Goal: Browse casually

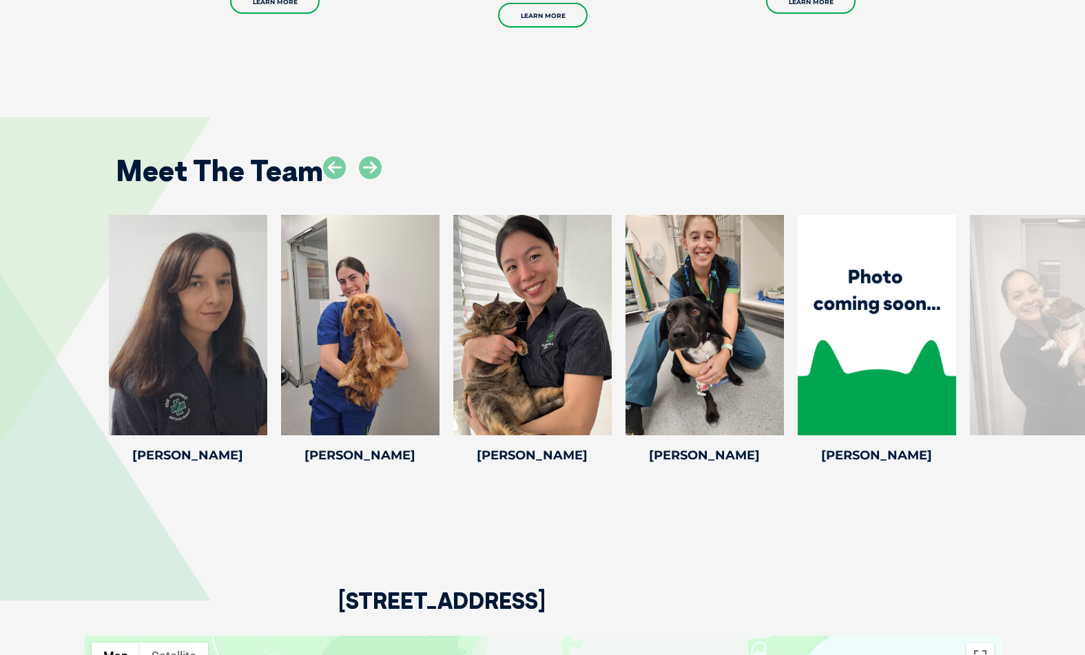
scroll to position [2993, 0]
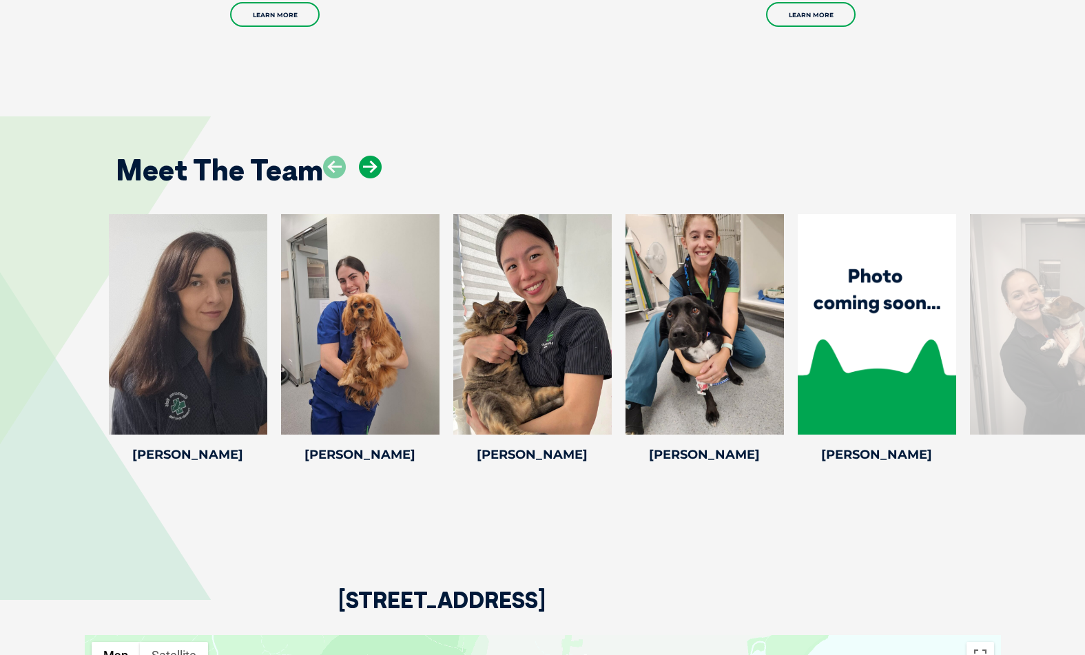
click at [369, 167] on icon at bounding box center [370, 167] width 23 height 23
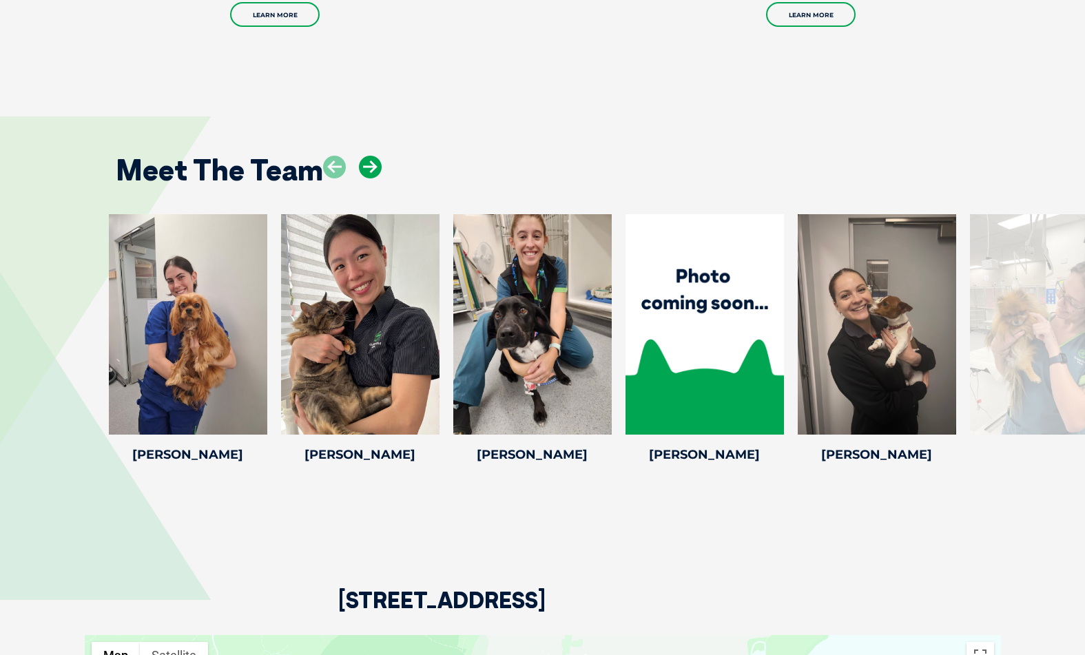
click at [369, 167] on icon at bounding box center [370, 167] width 23 height 23
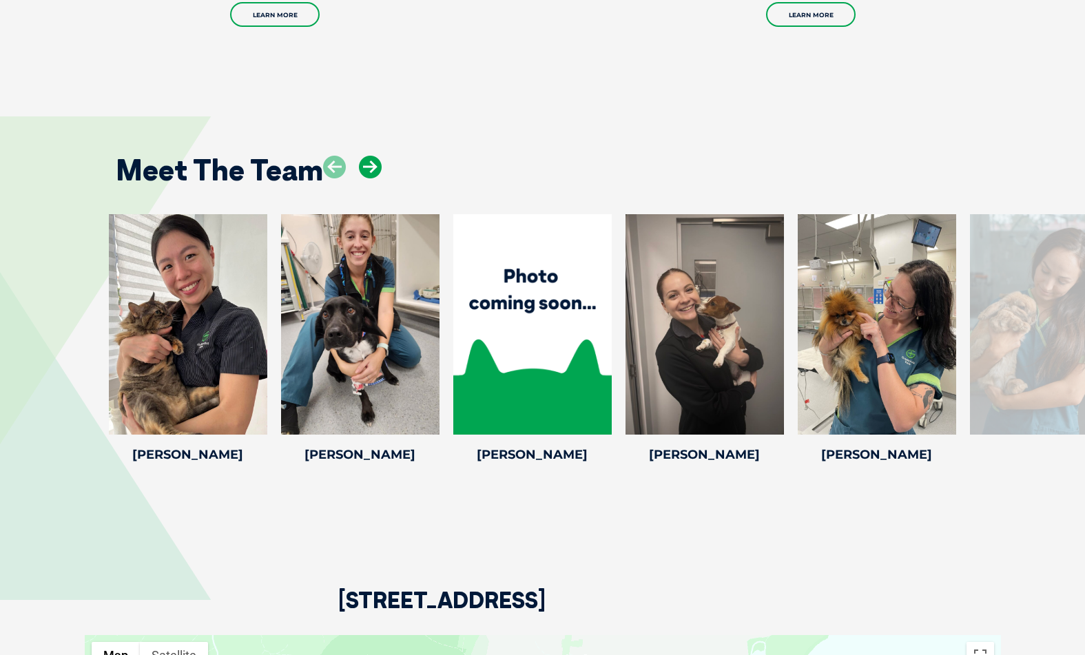
click at [369, 167] on icon at bounding box center [370, 167] width 23 height 23
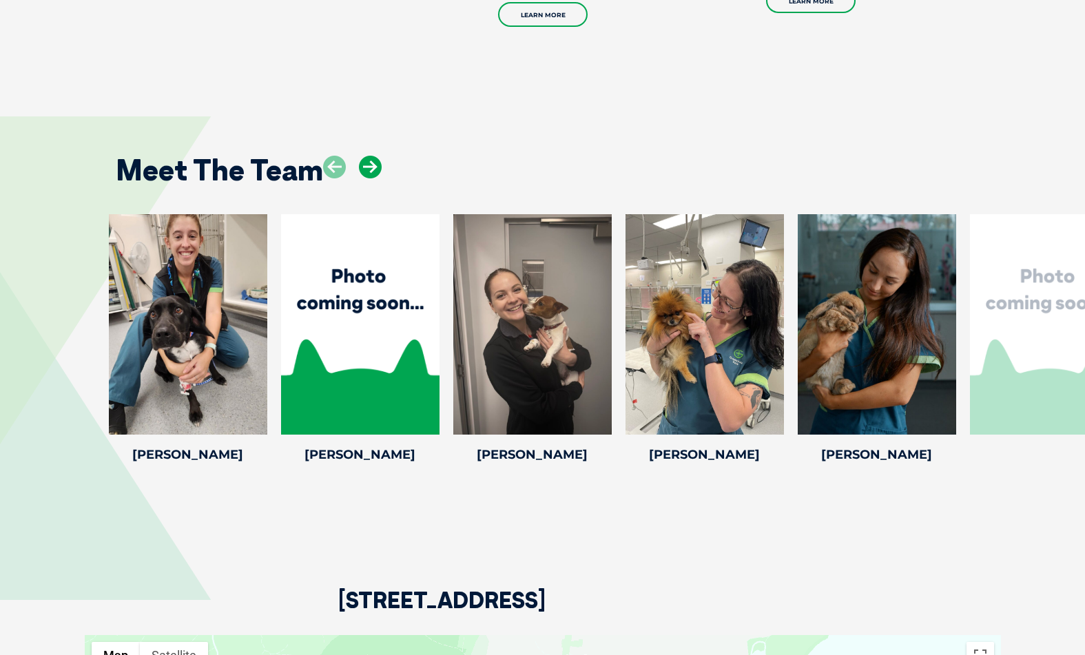
click at [369, 167] on icon at bounding box center [370, 167] width 23 height 23
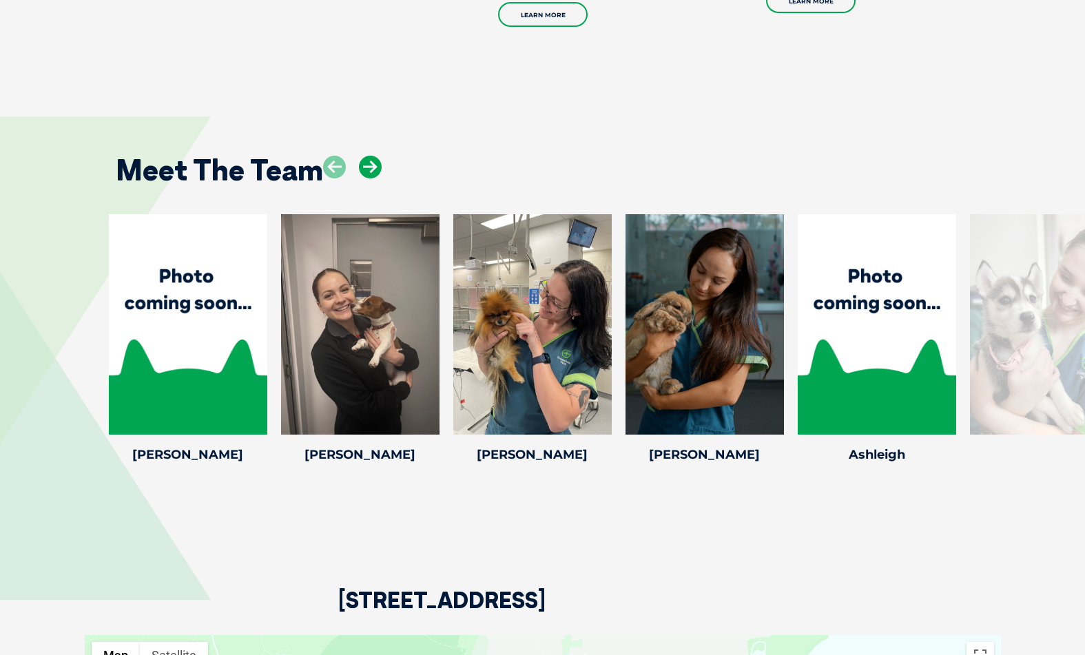
click at [369, 167] on icon at bounding box center [370, 167] width 23 height 23
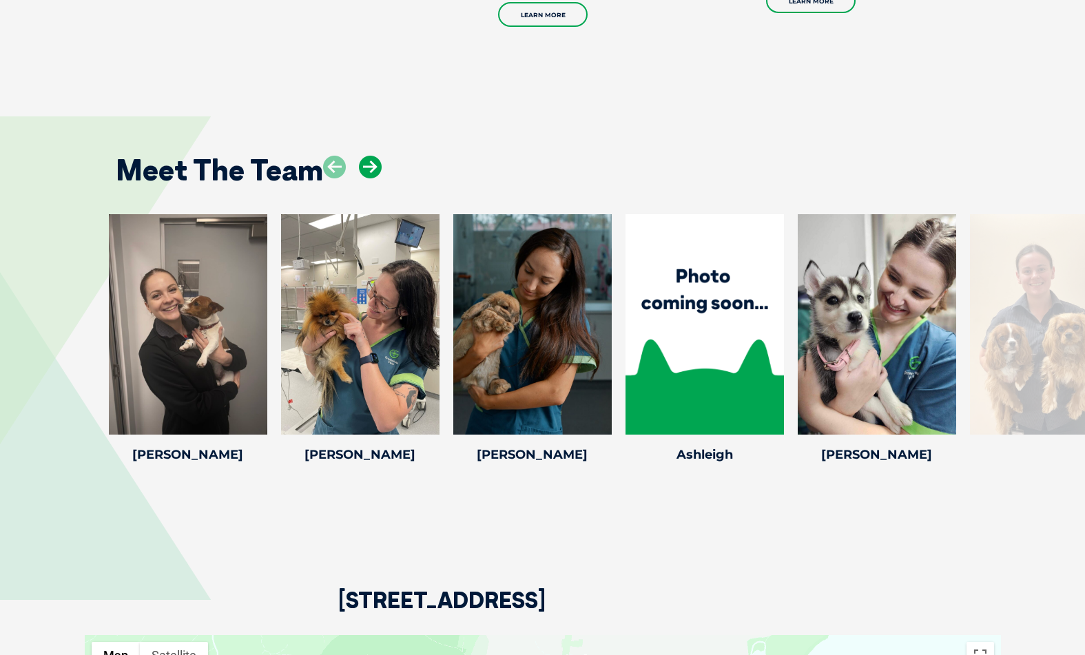
click at [369, 167] on icon at bounding box center [370, 167] width 23 height 23
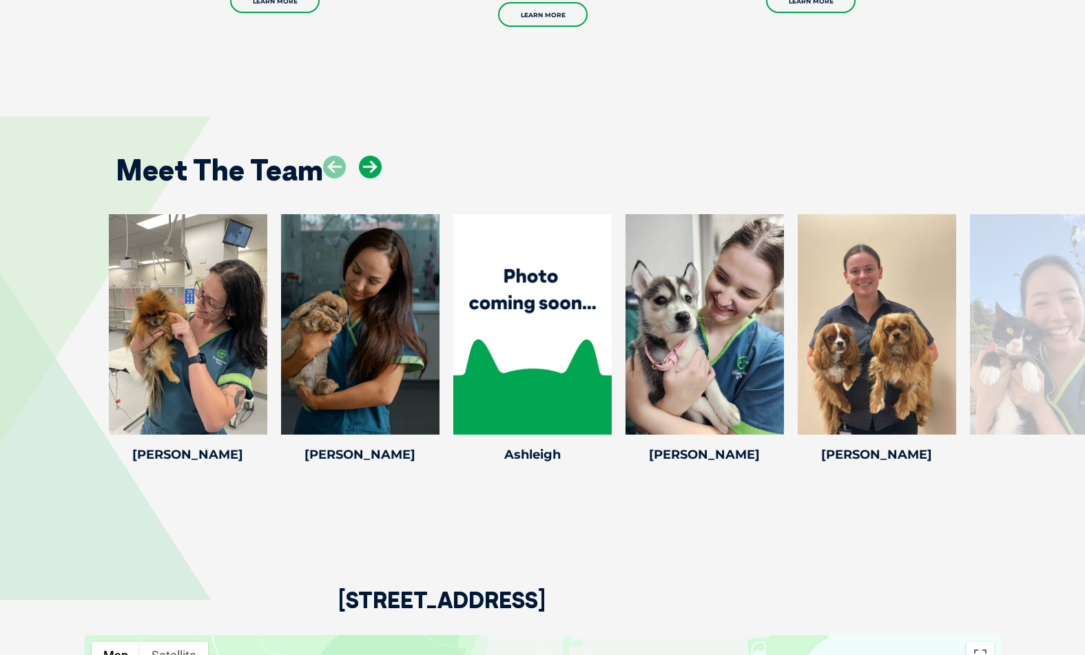
click at [373, 165] on icon at bounding box center [370, 167] width 23 height 23
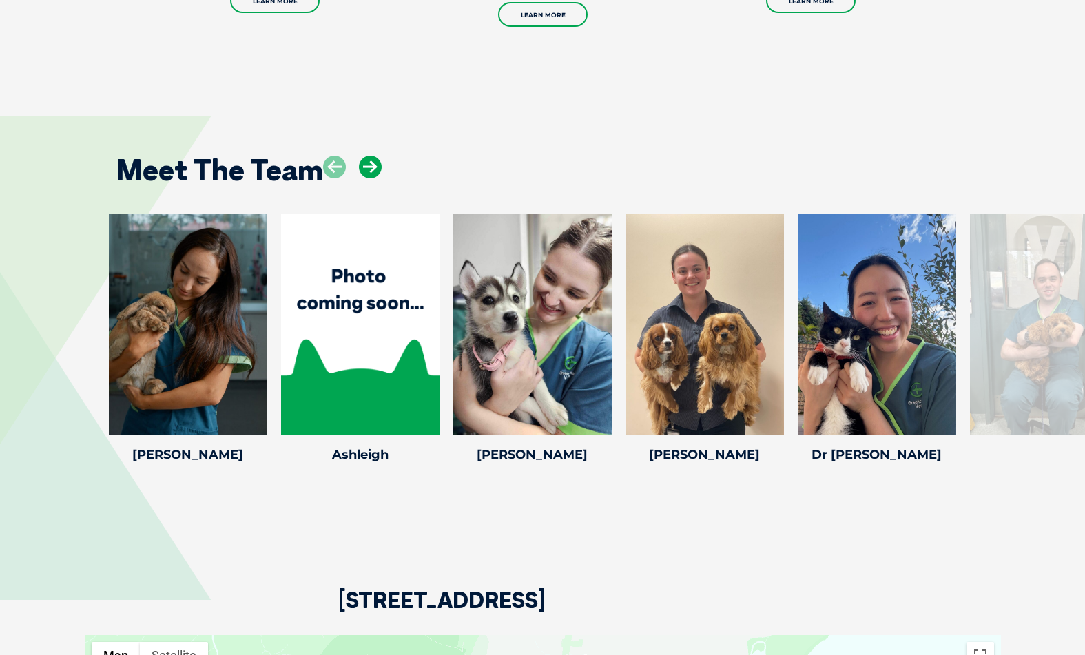
click at [373, 165] on icon at bounding box center [370, 167] width 23 height 23
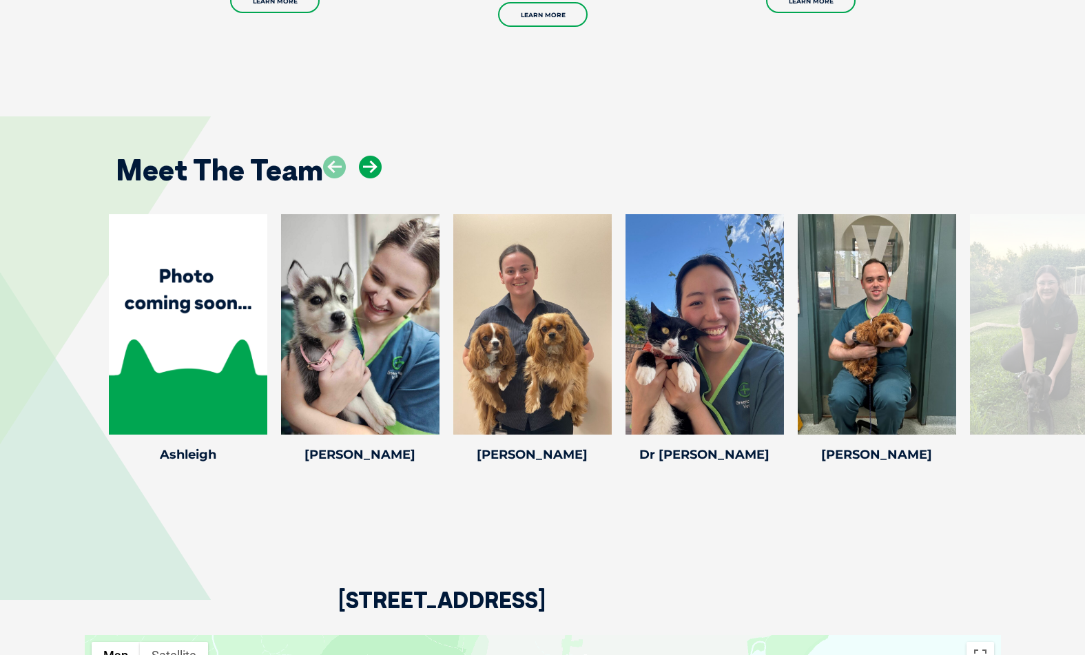
click at [373, 165] on icon at bounding box center [370, 167] width 23 height 23
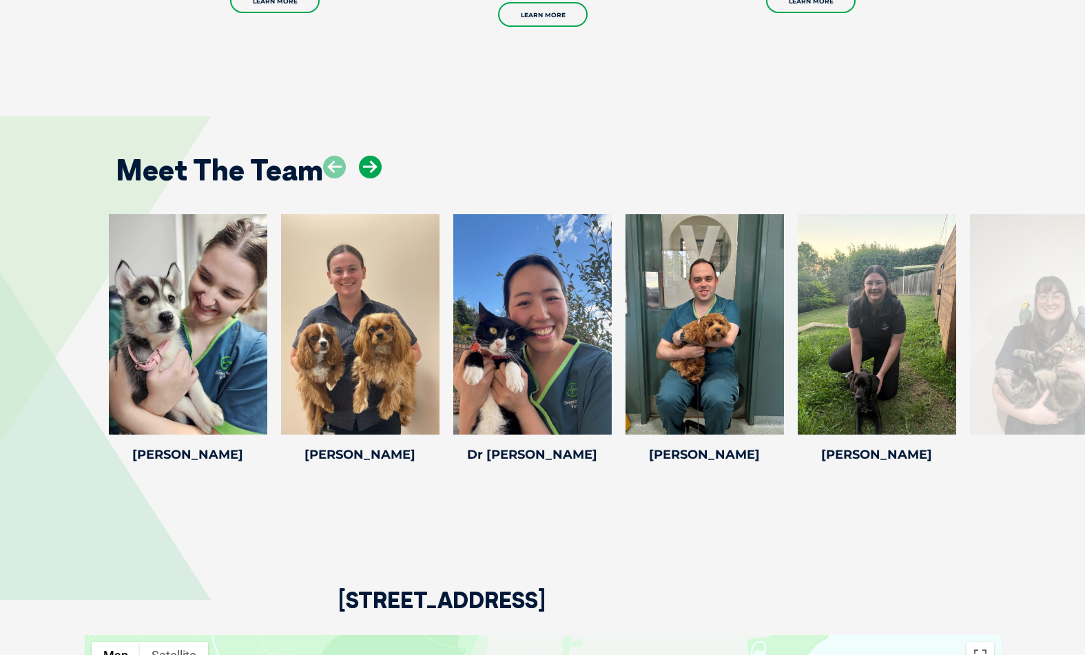
click at [373, 165] on icon at bounding box center [370, 167] width 23 height 23
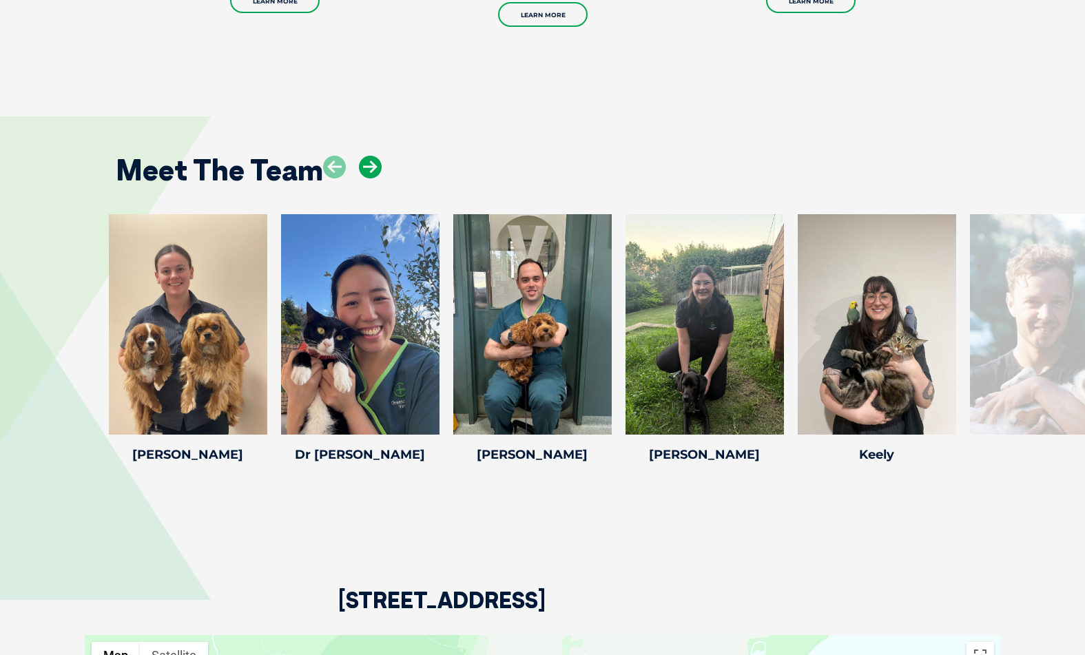
click at [373, 165] on icon at bounding box center [370, 167] width 23 height 23
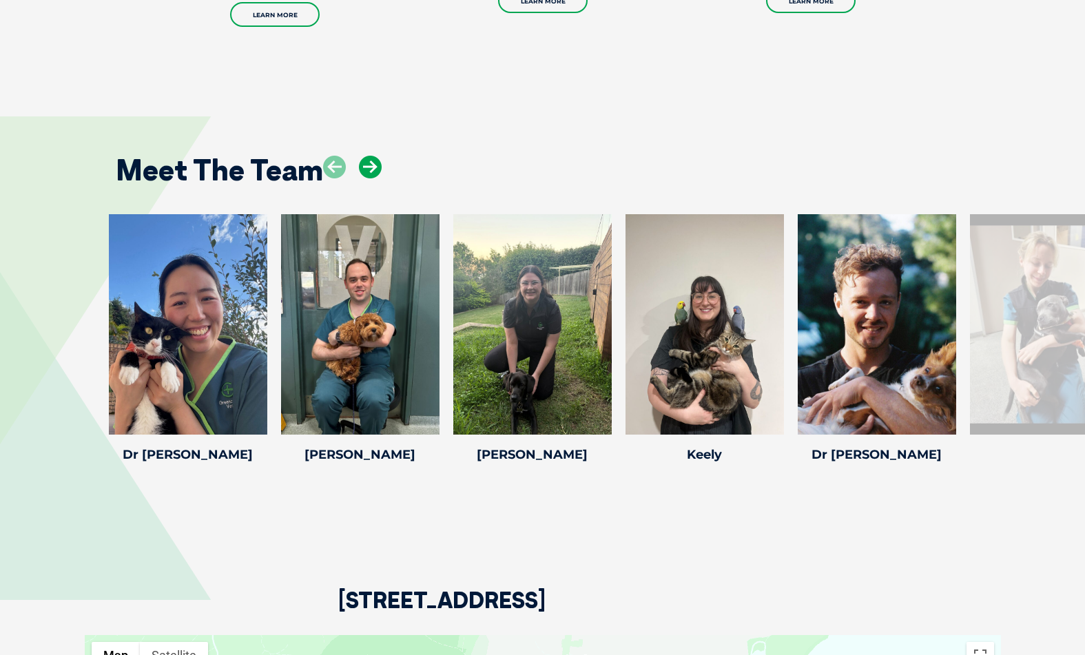
click at [373, 165] on icon at bounding box center [370, 167] width 23 height 23
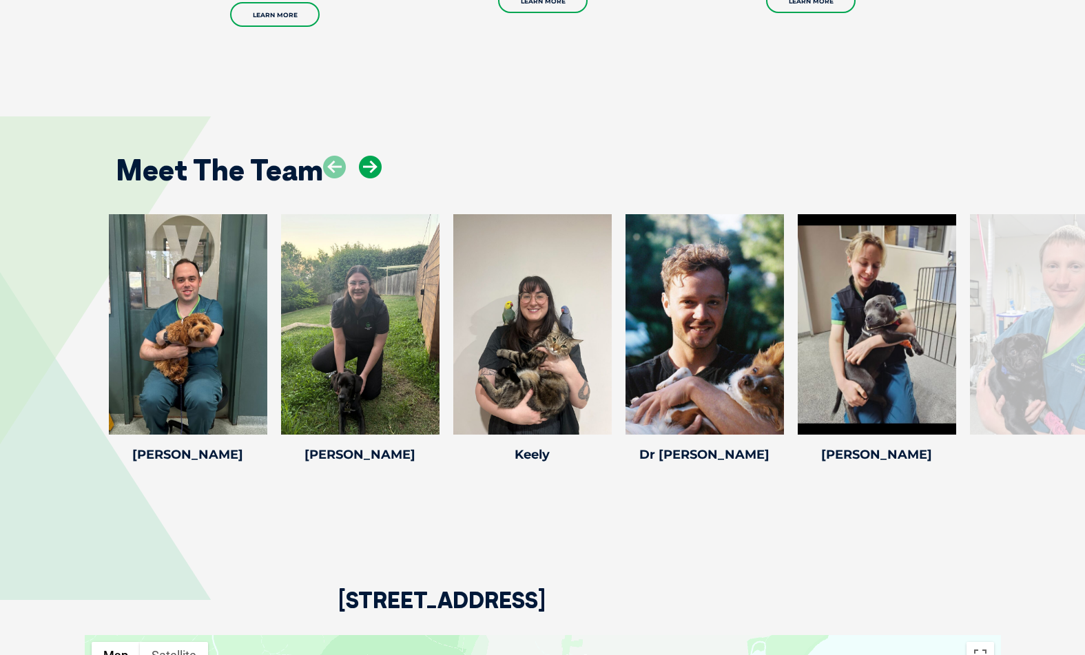
click at [373, 165] on icon at bounding box center [370, 167] width 23 height 23
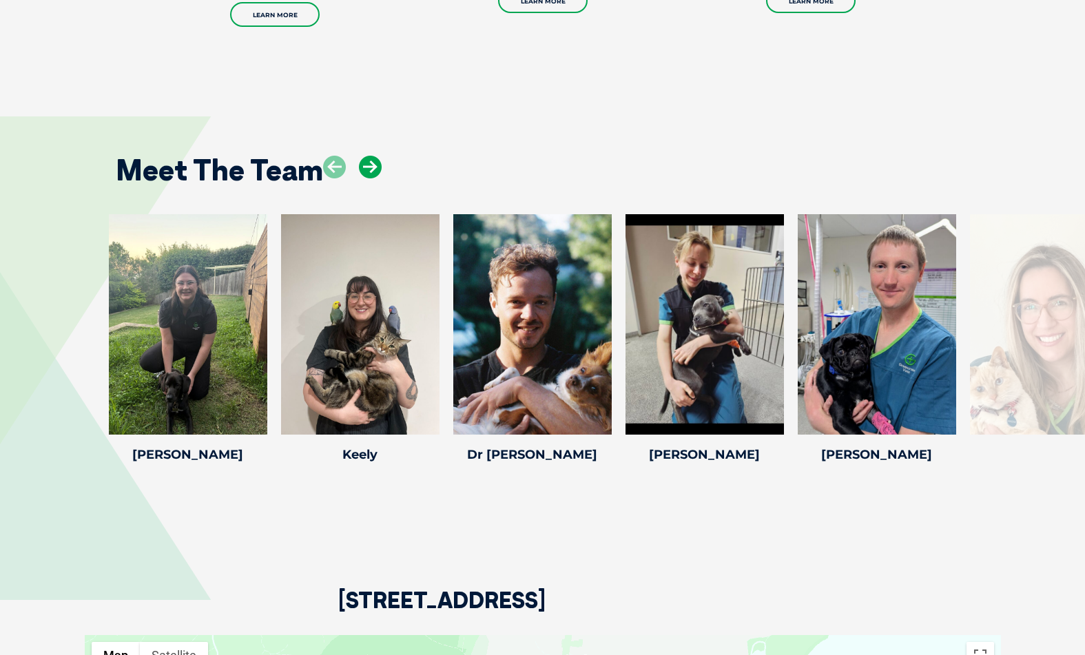
click at [373, 165] on icon at bounding box center [370, 167] width 23 height 23
